Goal: Find specific page/section: Find specific page/section

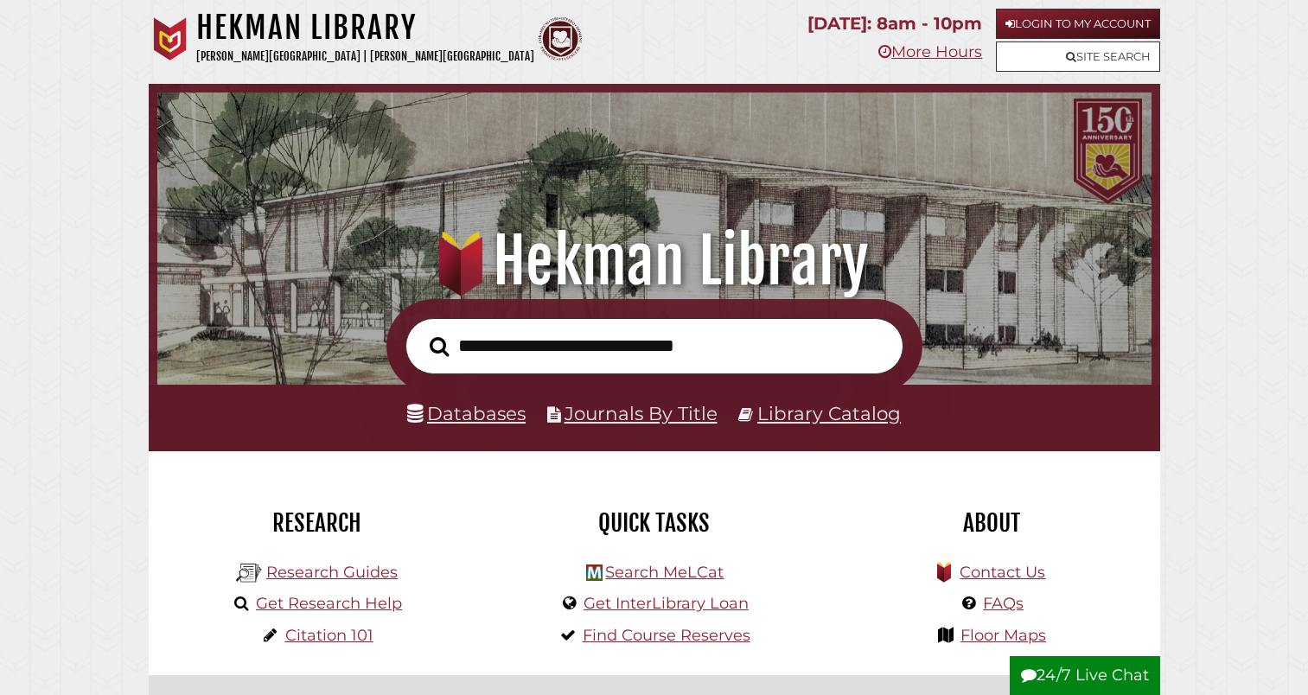
click at [462, 402] on link "Databases" at bounding box center [466, 413] width 118 height 22
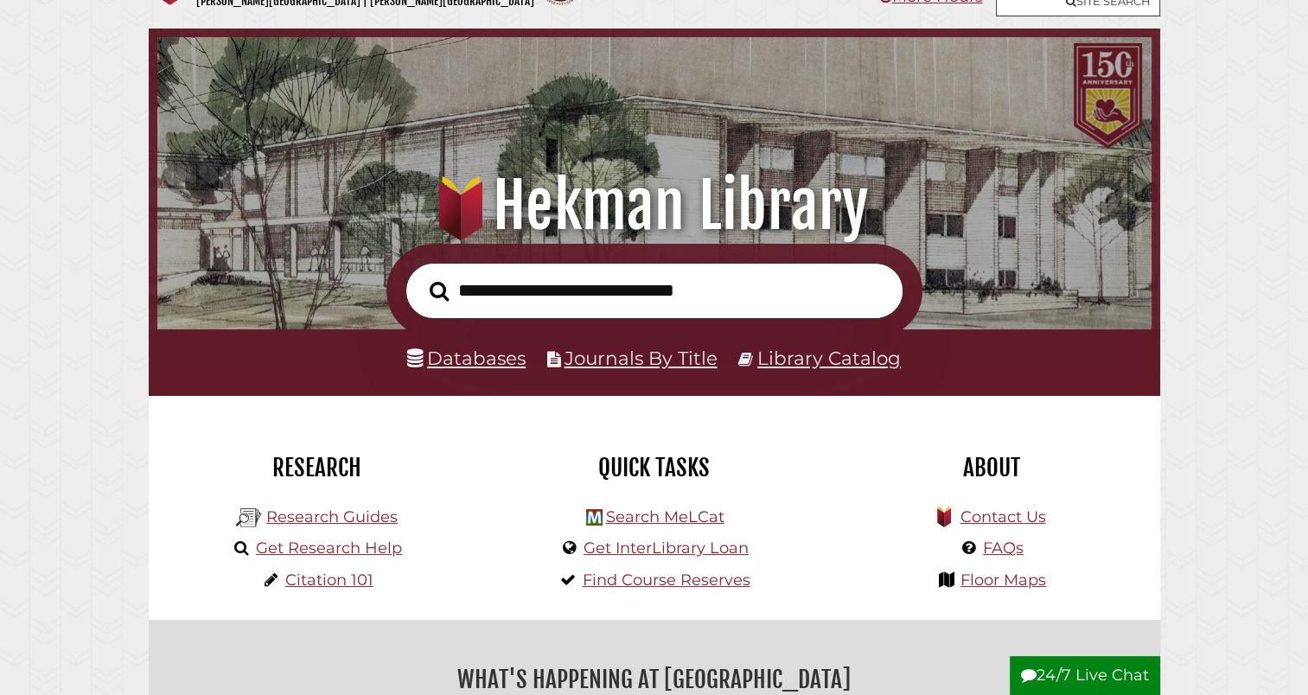
scroll to position [328, 985]
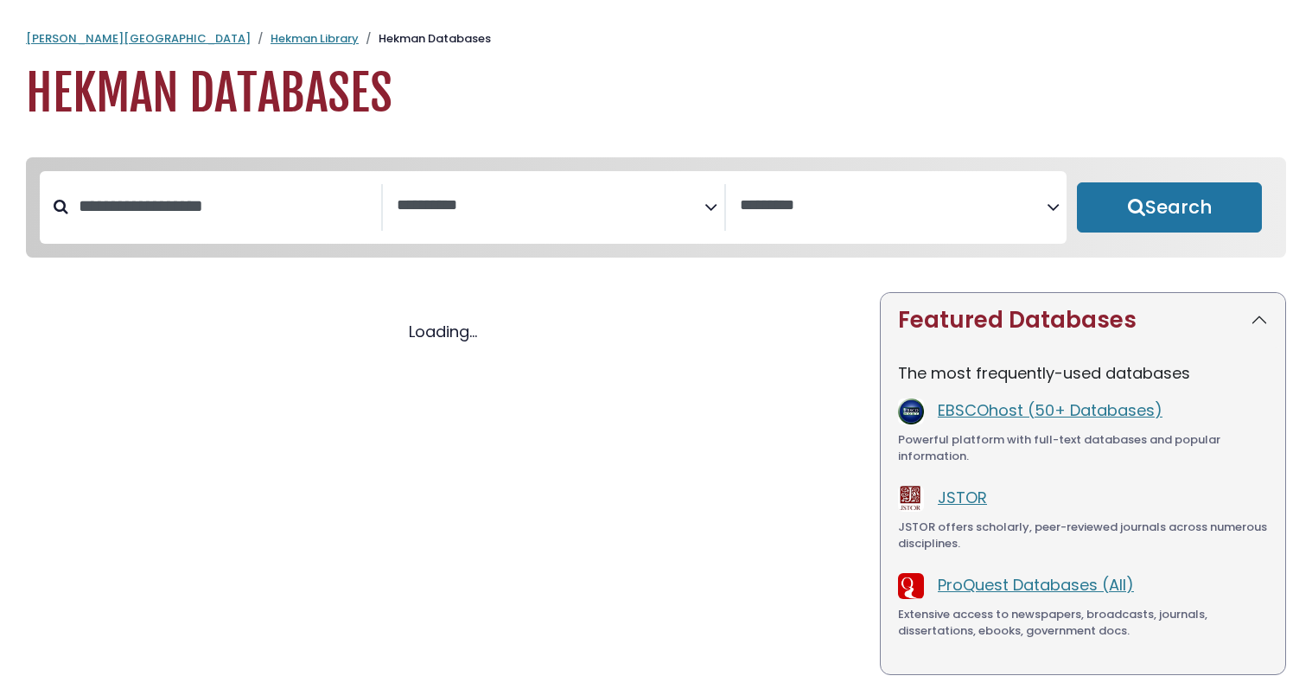
select select "Database Subject Filter"
select select "Database Vendors Filter"
select select "Database Subject Filter"
select select "Database Vendors Filter"
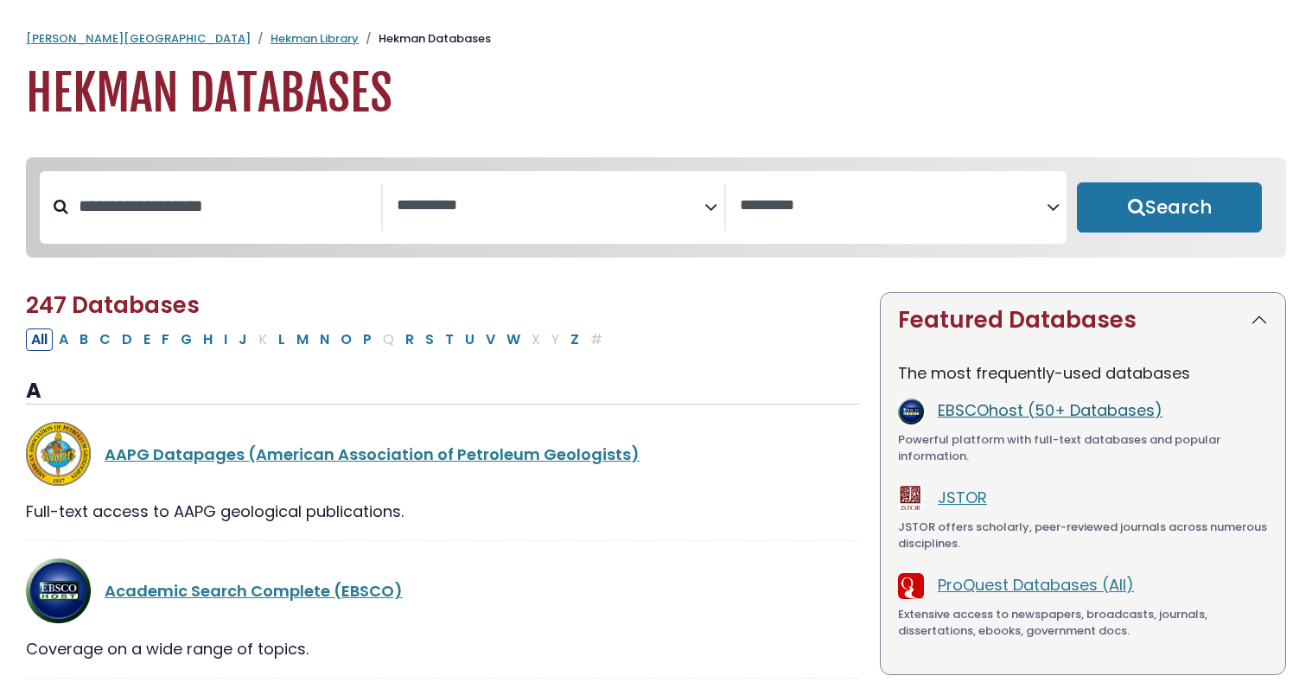
click at [1104, 418] on link "EBSCOhost (50+ Databases)" at bounding box center [1050, 410] width 225 height 22
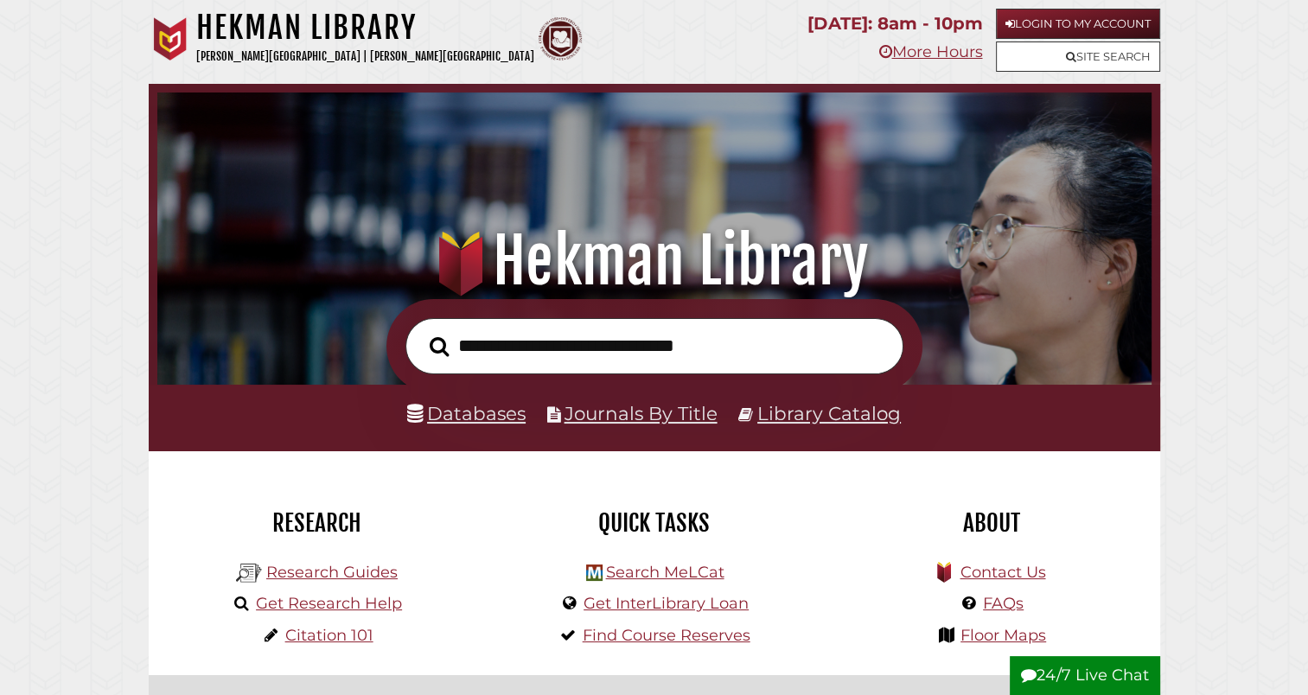
scroll to position [328, 985]
